Goal: Task Accomplishment & Management: Use online tool/utility

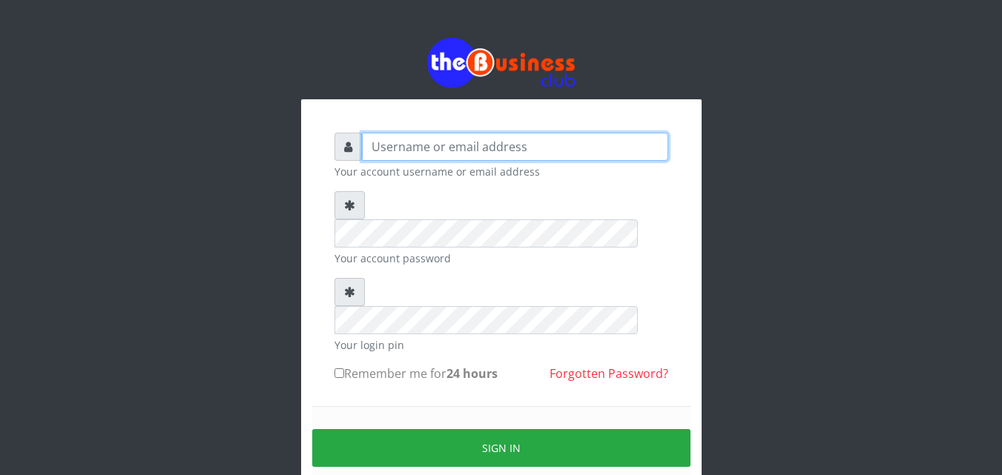
type input "kenachuks"
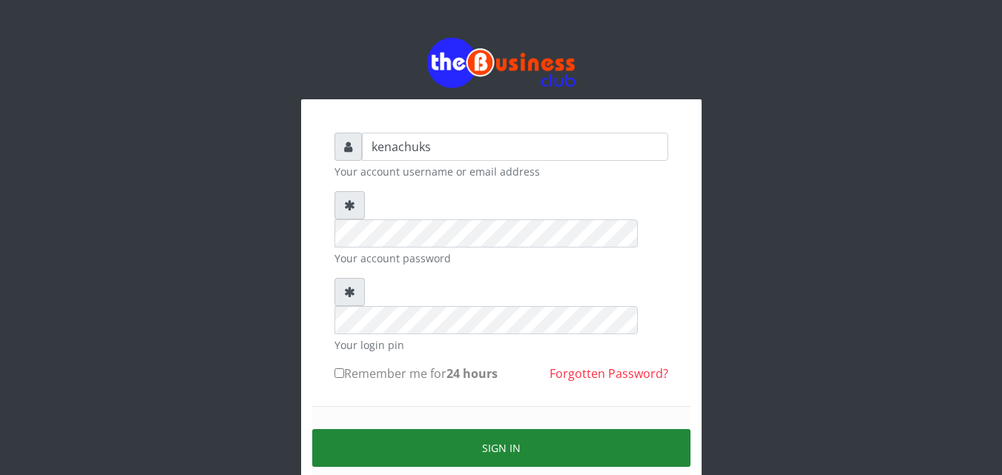
click at [486, 429] on button "Sign in" at bounding box center [501, 448] width 378 height 38
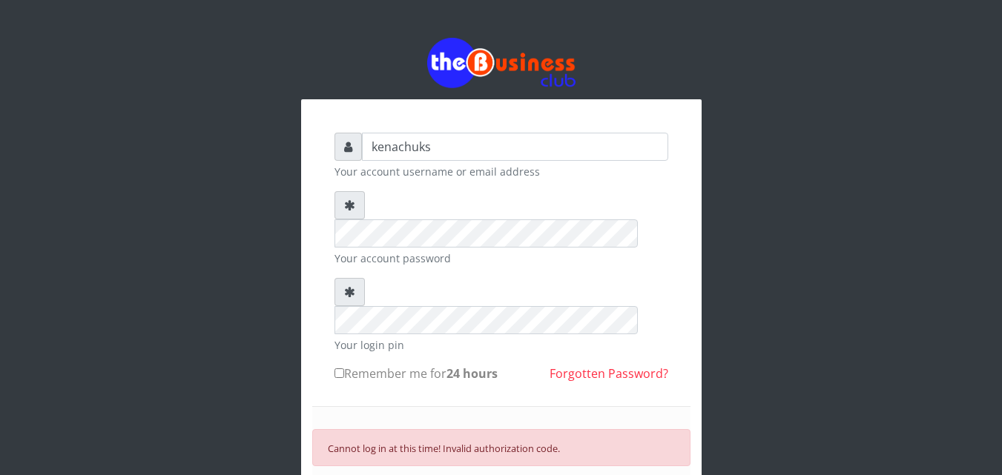
click at [457, 442] on small "Cannot log in at this time! Invalid authorization code." at bounding box center [444, 448] width 232 height 13
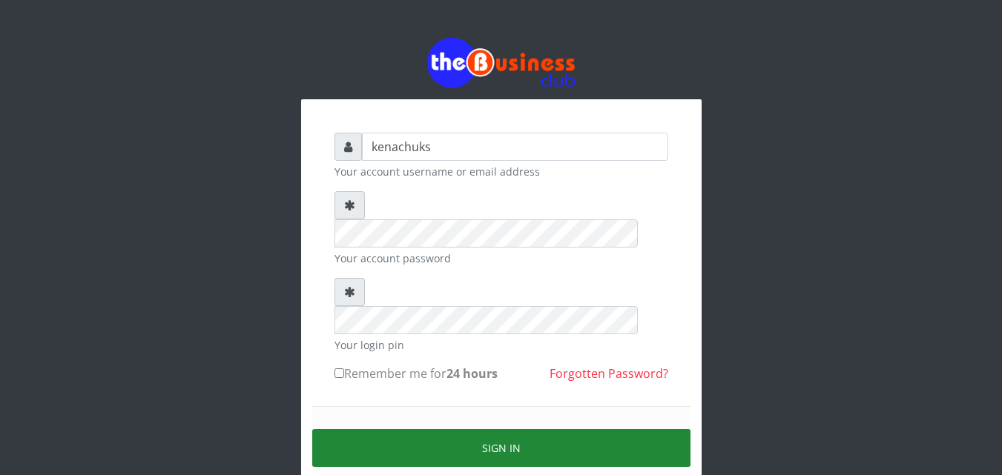
click at [434, 429] on button "Sign in" at bounding box center [501, 448] width 378 height 38
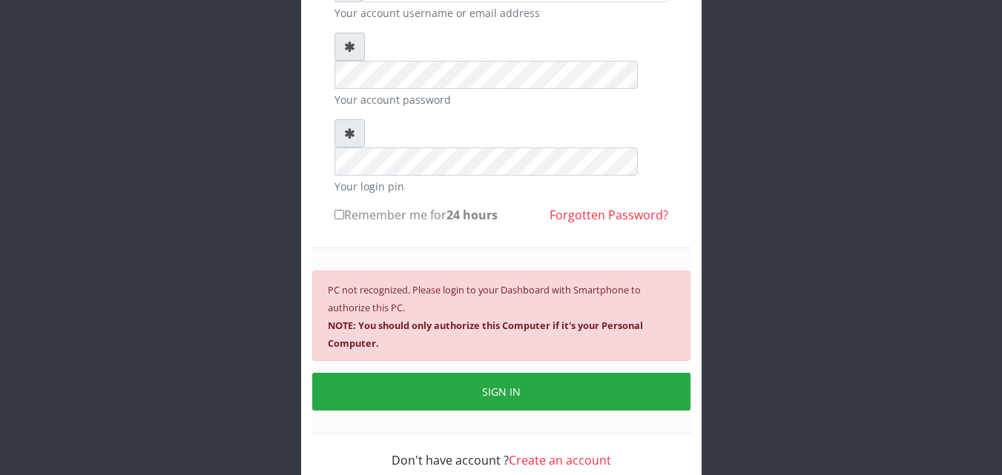
scroll to position [160, 0]
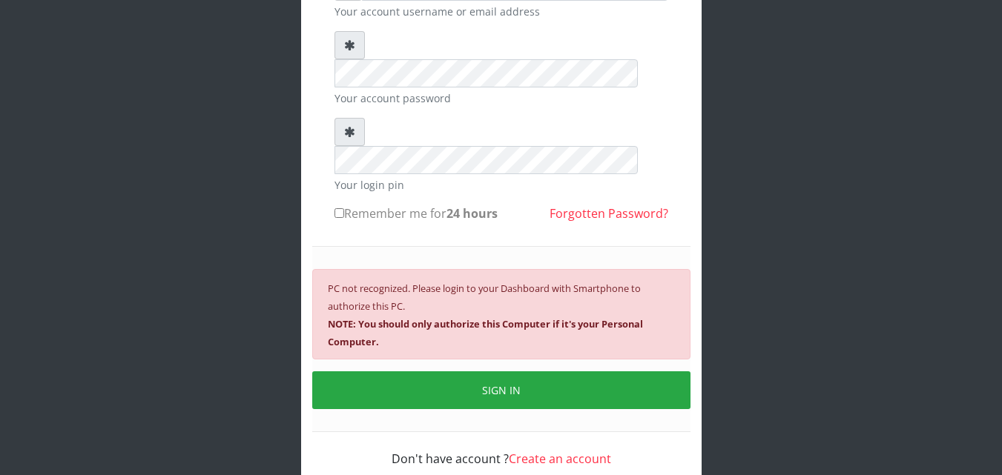
click at [369, 282] on small "PC not recognized. Please login to your Dashboard with Smartphone to authorize …" at bounding box center [485, 315] width 315 height 67
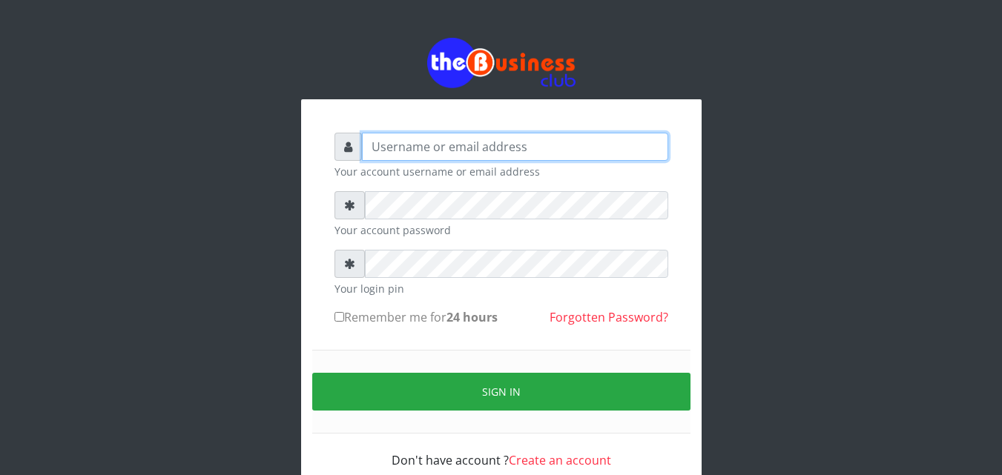
click at [440, 151] on input "text" at bounding box center [515, 147] width 306 height 28
type input "kenachuks"
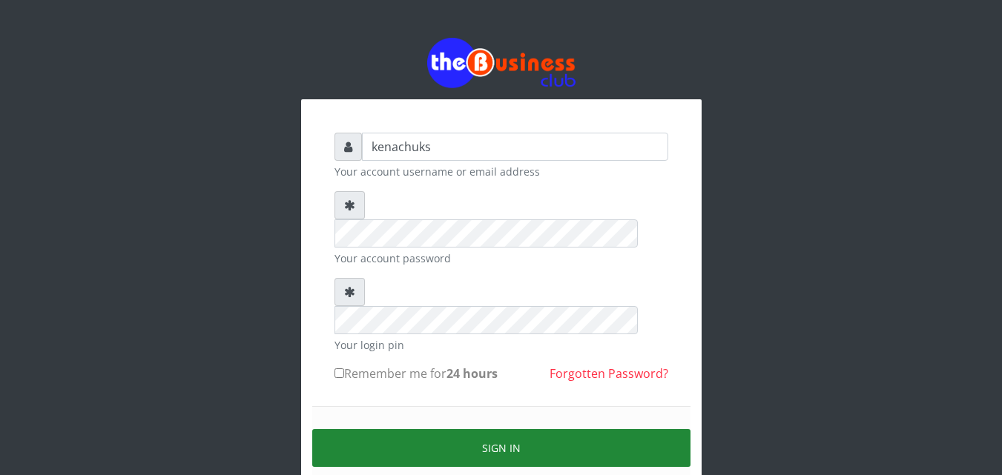
click at [466, 429] on button "Sign in" at bounding box center [501, 448] width 378 height 38
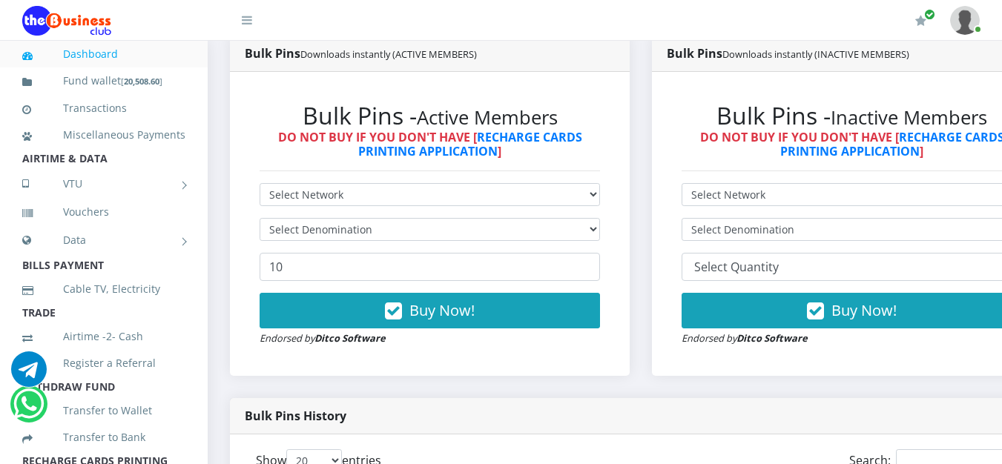
scroll to position [811, 0]
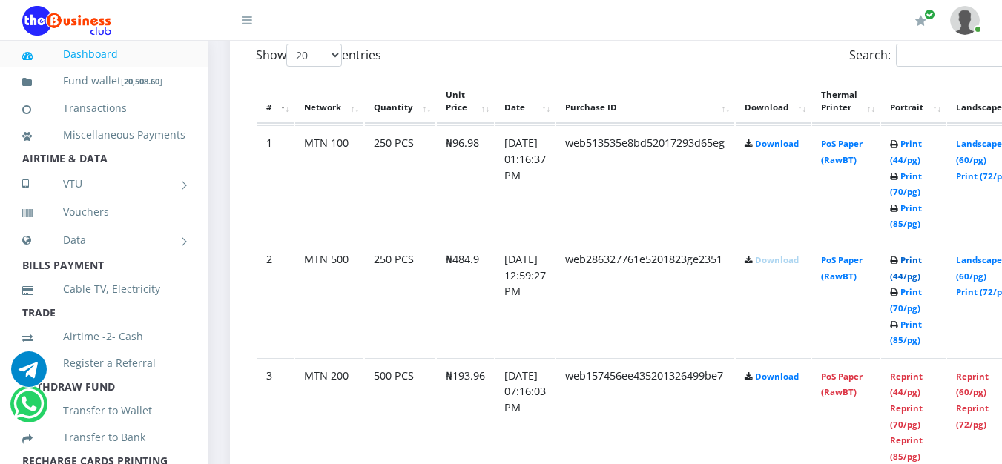
click at [922, 260] on link "Print (44/pg)" at bounding box center [906, 267] width 32 height 27
click at [922, 142] on link "Print (44/pg)" at bounding box center [906, 151] width 32 height 27
click at [922, 263] on link "Print (44/pg)" at bounding box center [906, 267] width 32 height 27
